Goal: Task Accomplishment & Management: Use online tool/utility

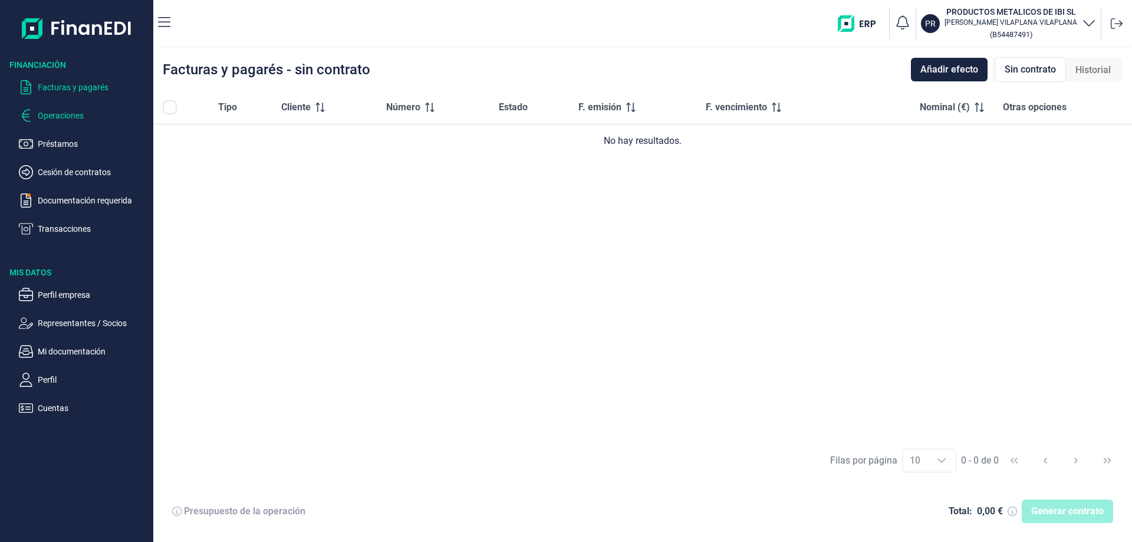
click at [60, 115] on p "Operaciones" at bounding box center [93, 116] width 111 height 14
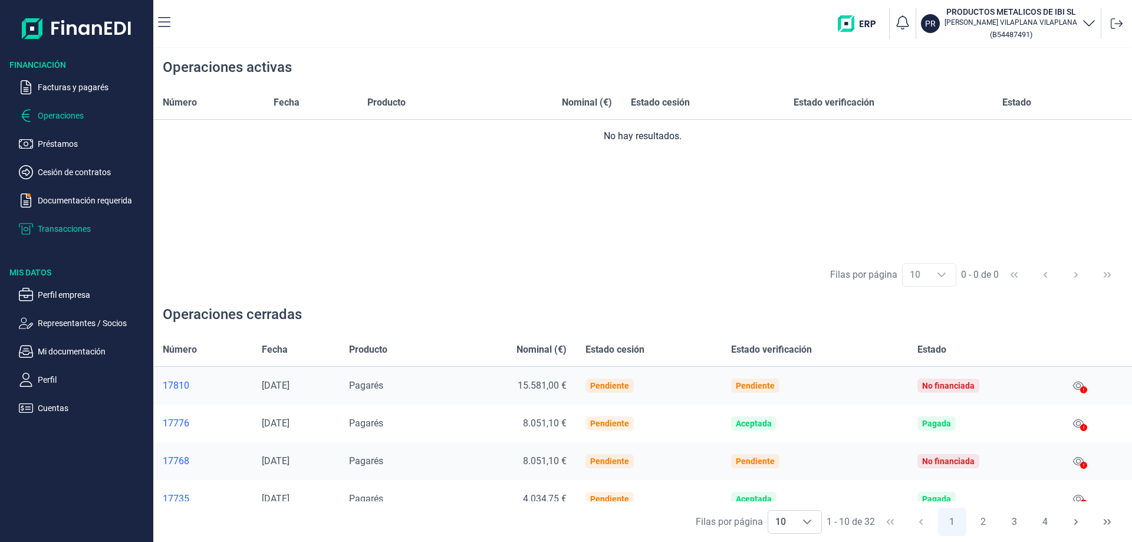
click at [83, 227] on p "Transacciones" at bounding box center [93, 229] width 111 height 14
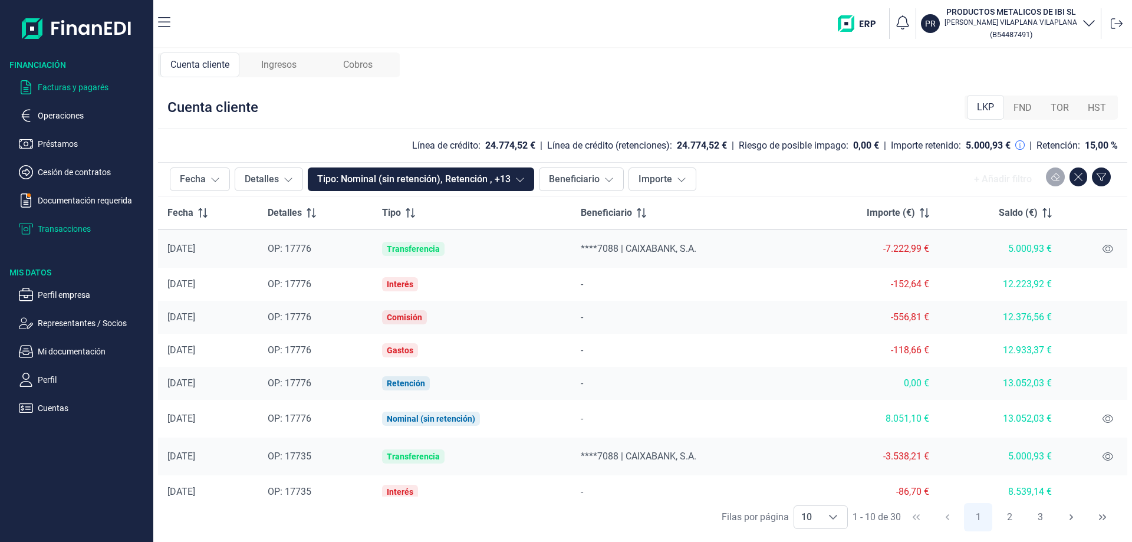
click at [73, 86] on p "Facturas y pagarés" at bounding box center [93, 87] width 111 height 14
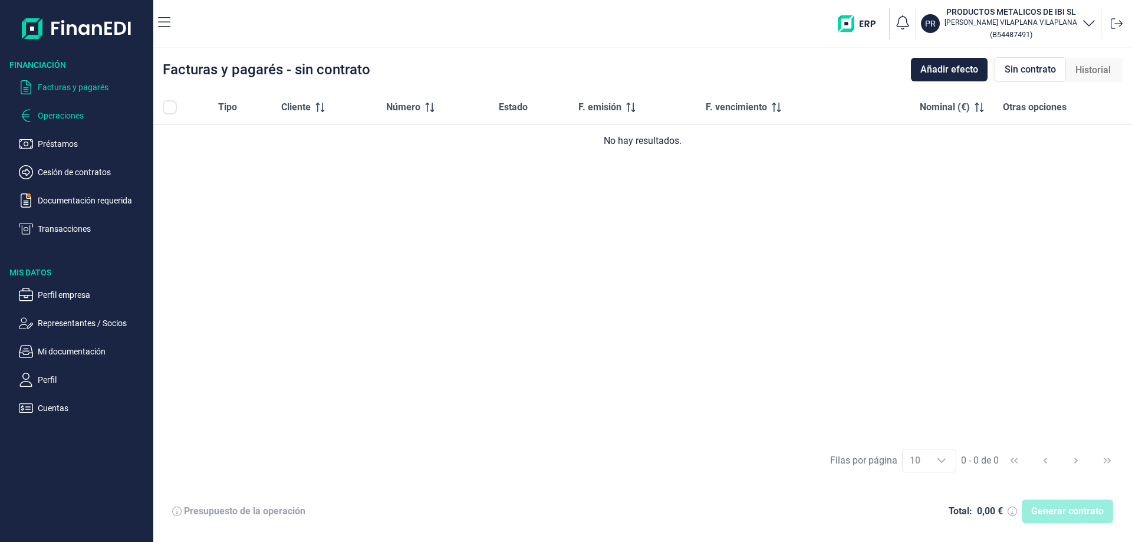
click at [68, 115] on p "Operaciones" at bounding box center [93, 116] width 111 height 14
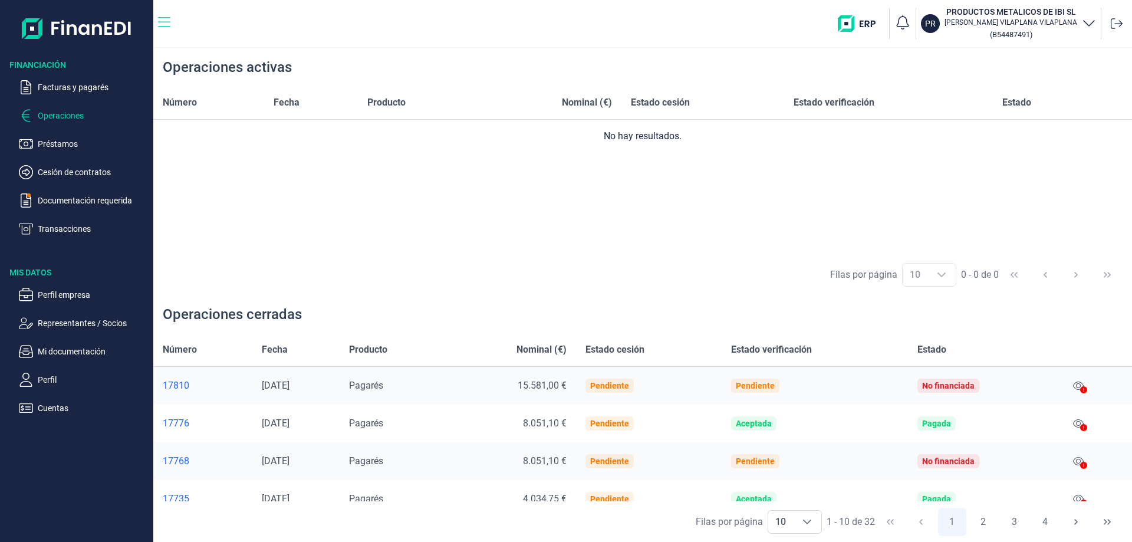
click at [162, 23] on icon "button" at bounding box center [164, 22] width 12 height 14
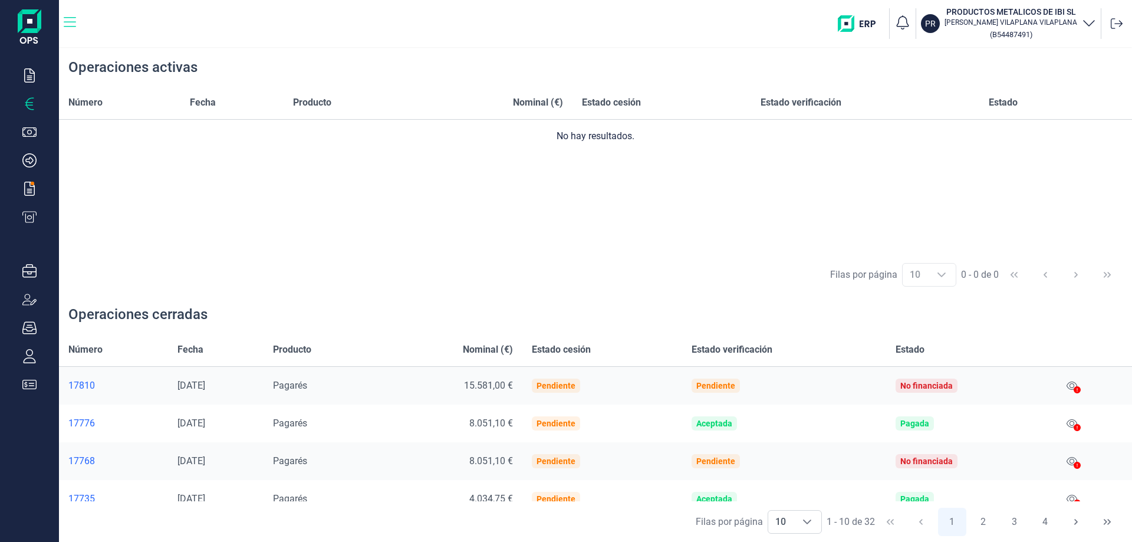
click at [70, 20] on icon "button" at bounding box center [70, 22] width 12 height 14
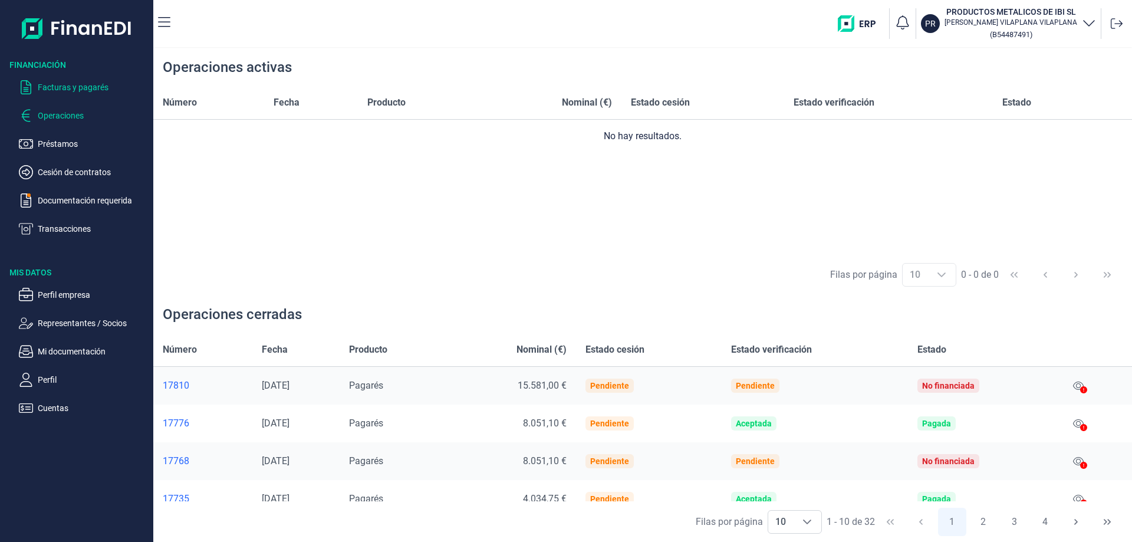
click at [95, 88] on p "Facturas y pagarés" at bounding box center [93, 87] width 111 height 14
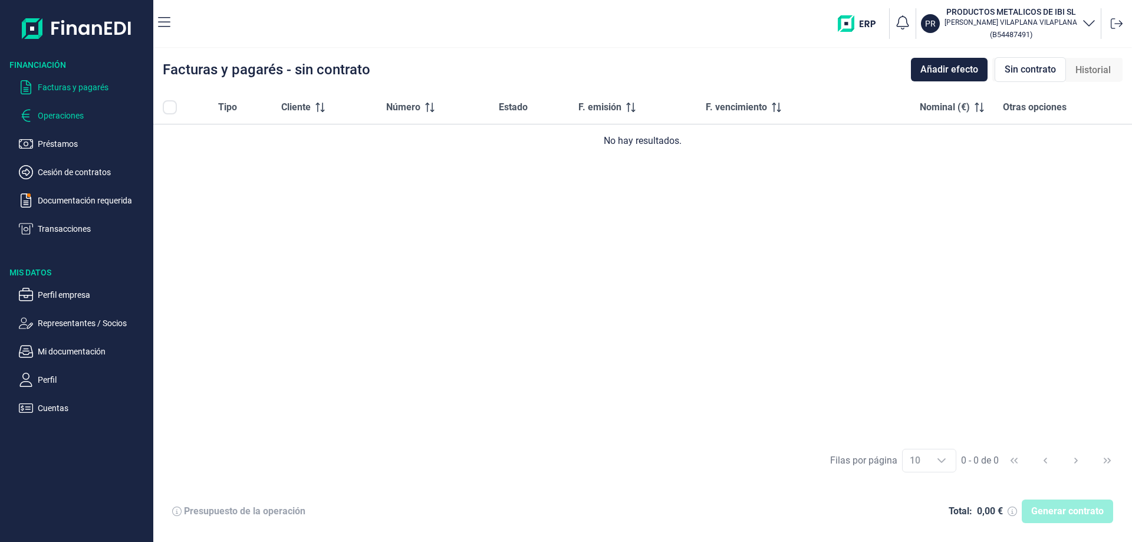
click at [74, 113] on p "Operaciones" at bounding box center [93, 116] width 111 height 14
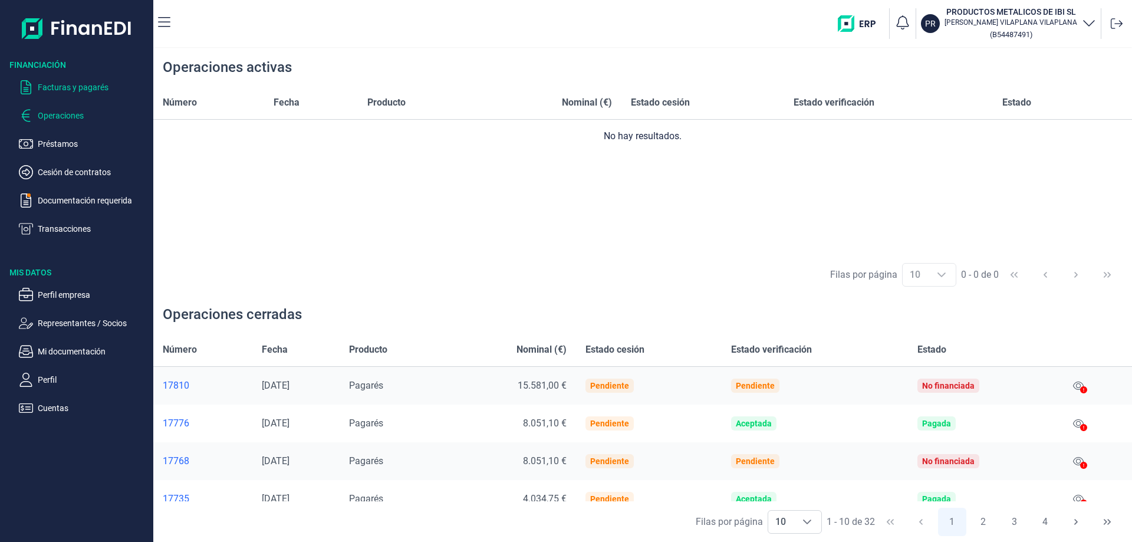
click at [77, 87] on p "Facturas y pagarés" at bounding box center [93, 87] width 111 height 14
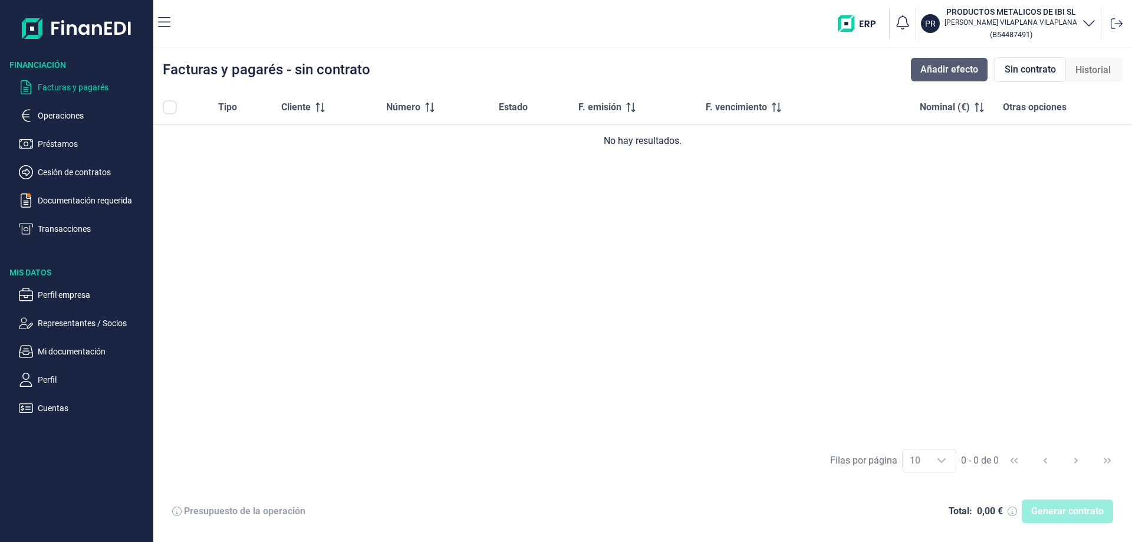
click at [937, 67] on span "Añadir efecto" at bounding box center [950, 70] width 58 height 14
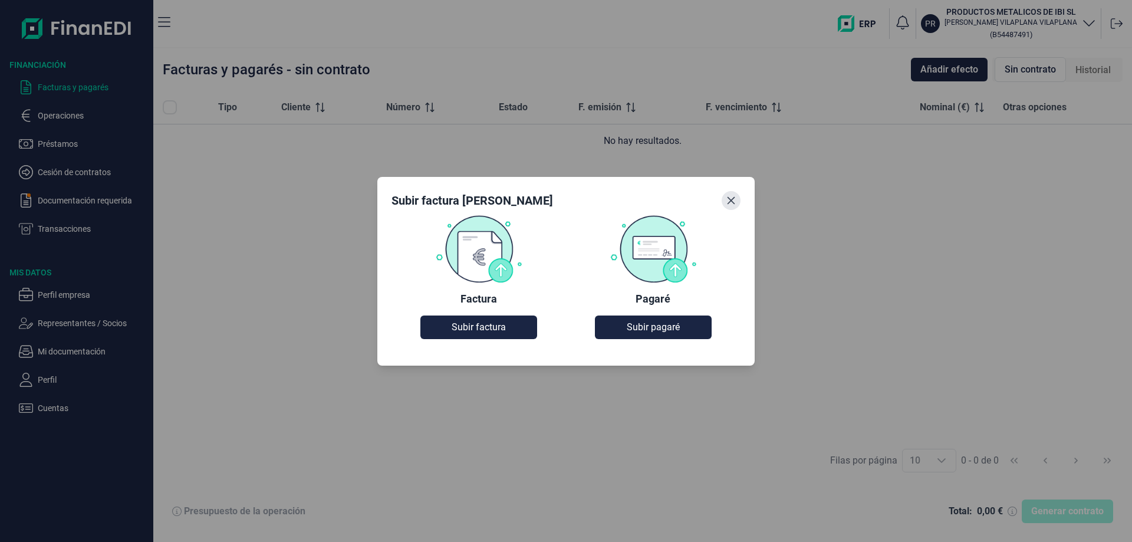
click at [727, 199] on icon "Close" at bounding box center [731, 200] width 9 height 9
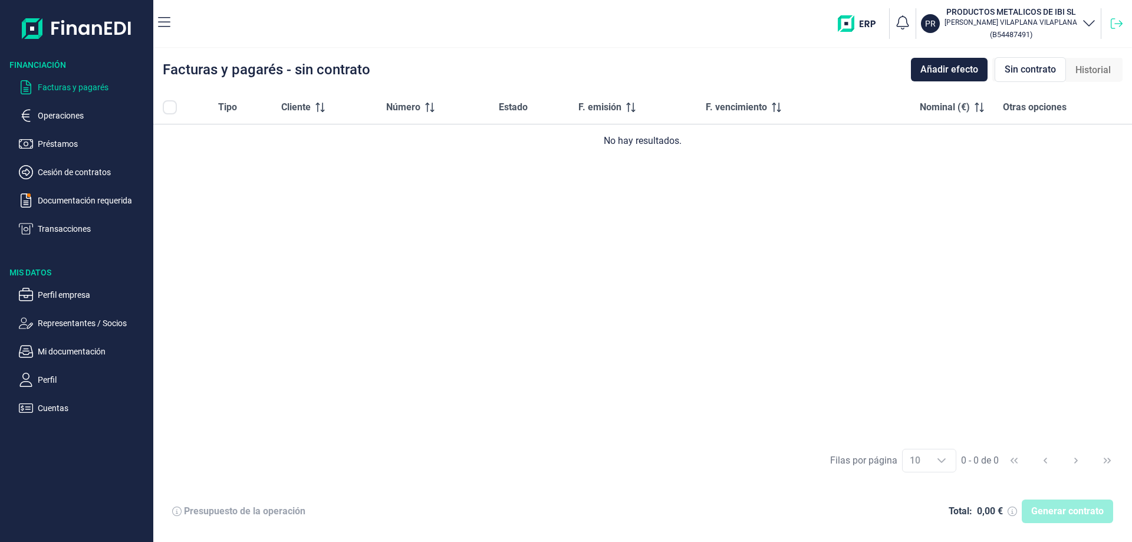
click at [1115, 22] on icon at bounding box center [1117, 24] width 12 height 12
